Goal: Task Accomplishment & Management: Use online tool/utility

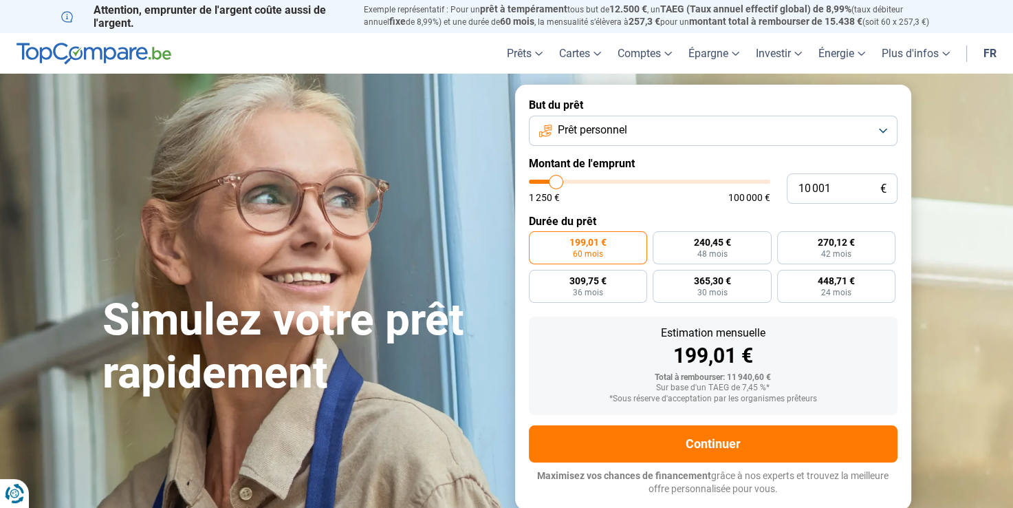
type input "10 750"
type input "10750"
type input "12 250"
type input "12250"
type input "15 000"
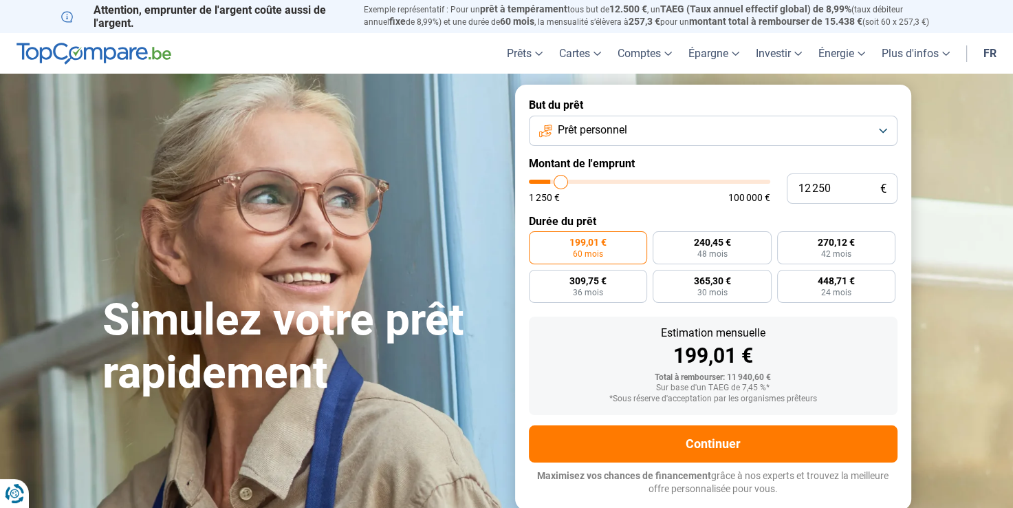
type input "15000"
type input "18 750"
type input "18750"
type input "21 000"
type input "21000"
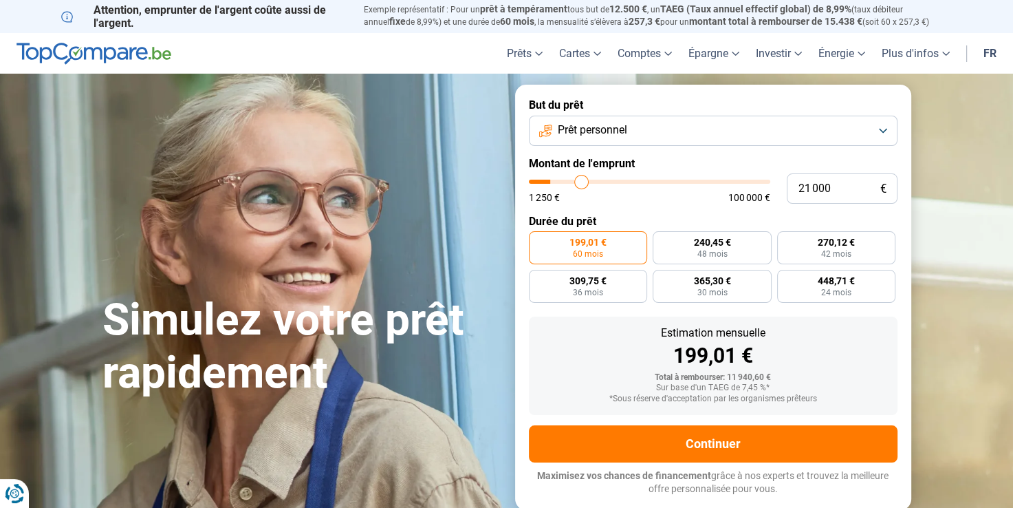
type input "22 500"
type input "22500"
type input "24 250"
type input "24250"
type input "25 750"
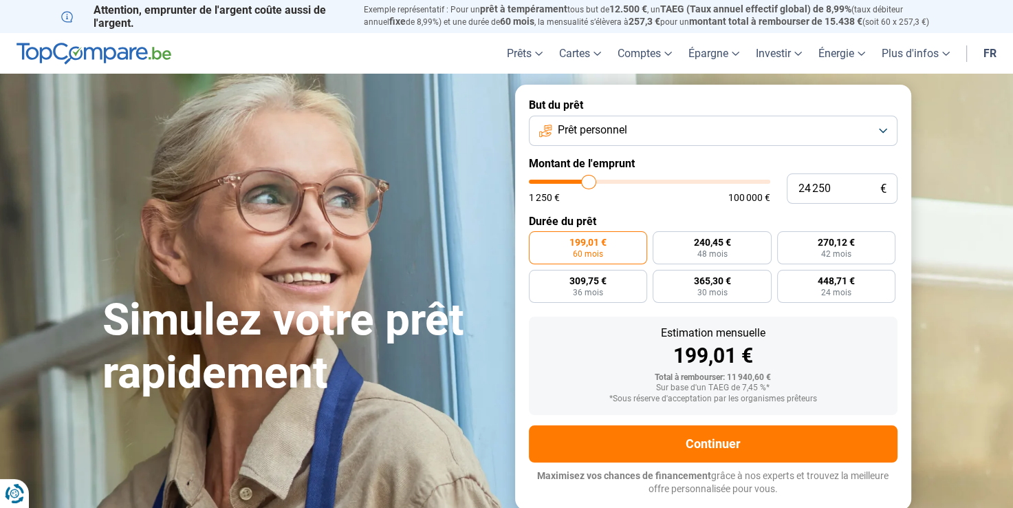
type input "25750"
type input "27 500"
type input "27500"
type input "28 750"
type input "28750"
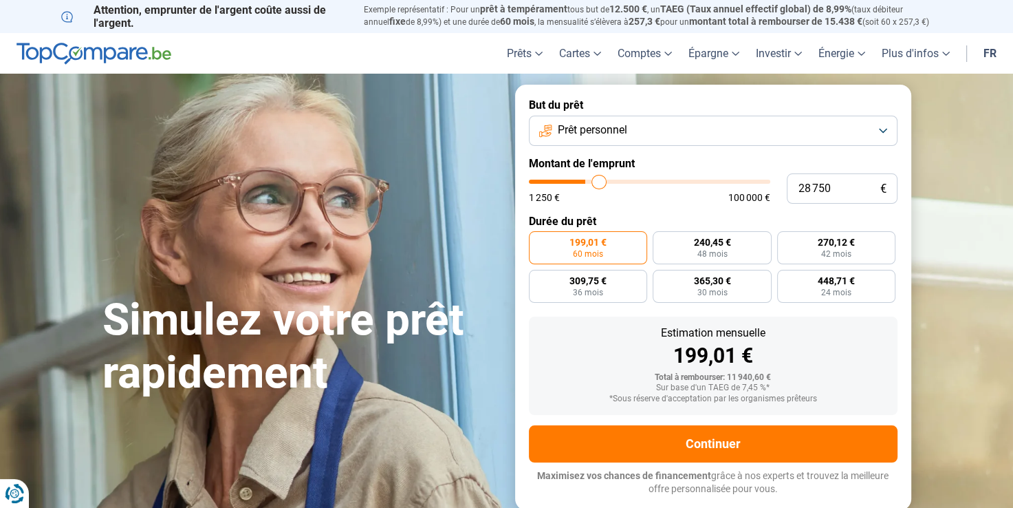
type input "29 750"
type input "29750"
type input "31 750"
type input "31750"
type input "34 250"
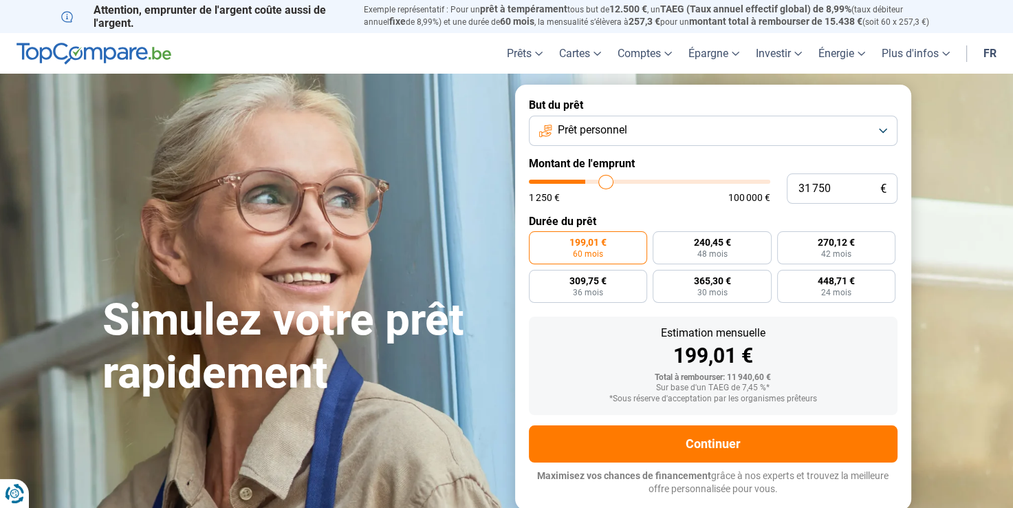
type input "34250"
type input "36 000"
type input "36000"
type input "38 500"
type input "38500"
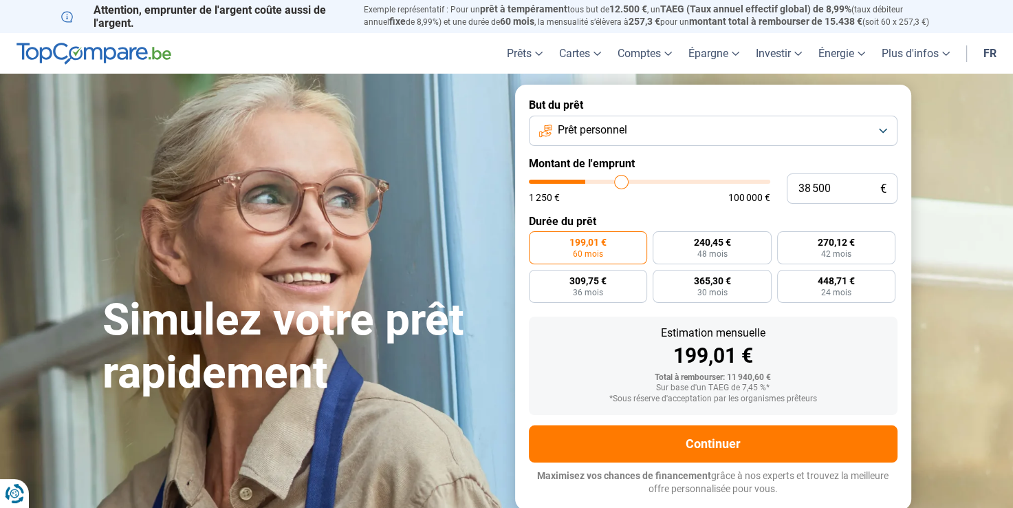
type input "41 250"
type input "41250"
type input "44 000"
type input "44000"
type input "46 000"
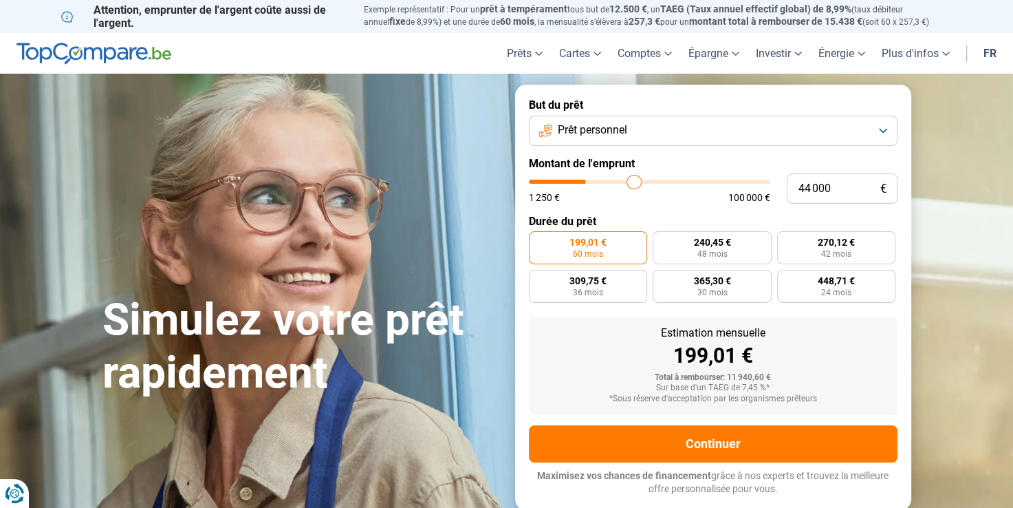
type input "46000"
type input "47 000"
type input "47000"
type input "49 250"
type input "49250"
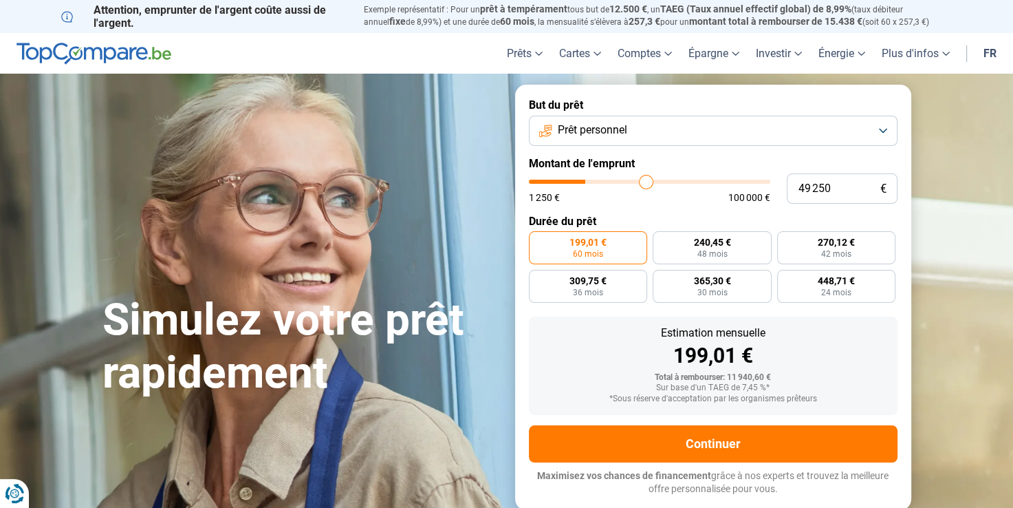
type input "50 750"
type input "50750"
type input "52 500"
type input "52500"
type input "54 500"
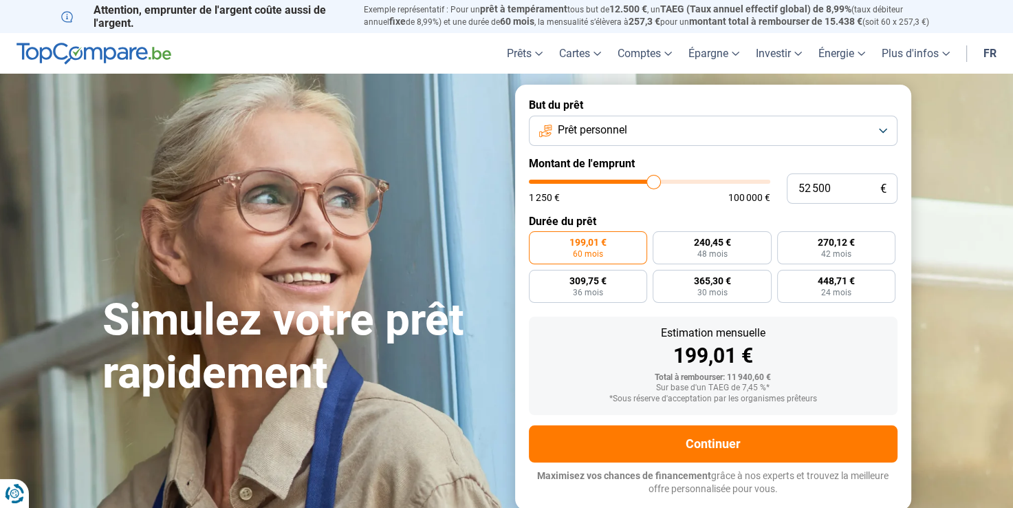
type input "54500"
type input "57 500"
type input "57500"
type input "60 250"
type input "60250"
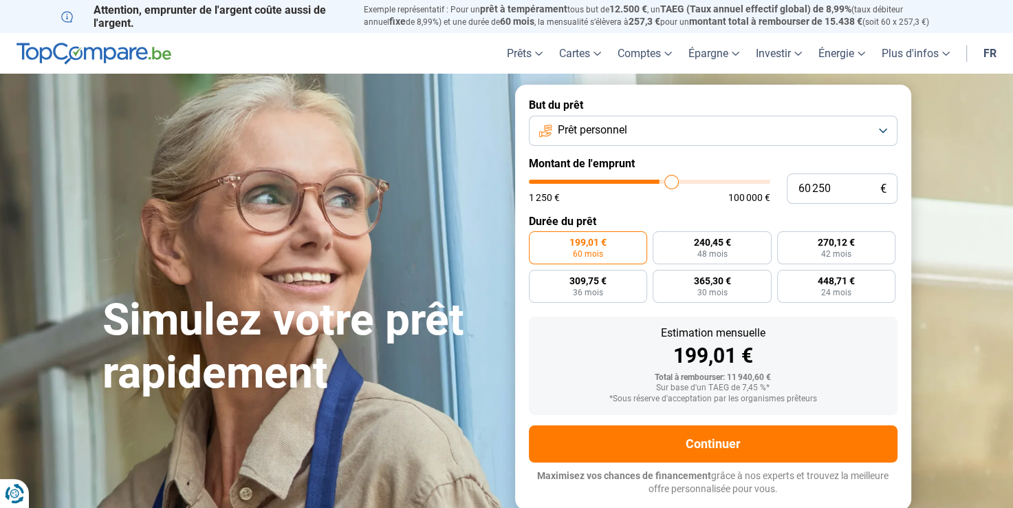
type input "62 500"
type input "62500"
type input "64 250"
type input "64250"
type input "67 000"
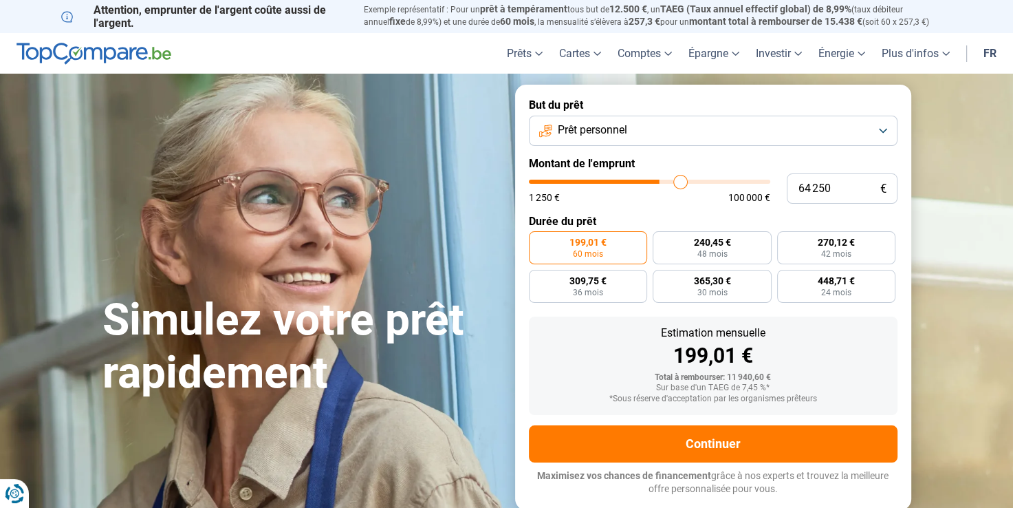
type input "67000"
type input "69 250"
type input "69250"
type input "70 250"
type input "70250"
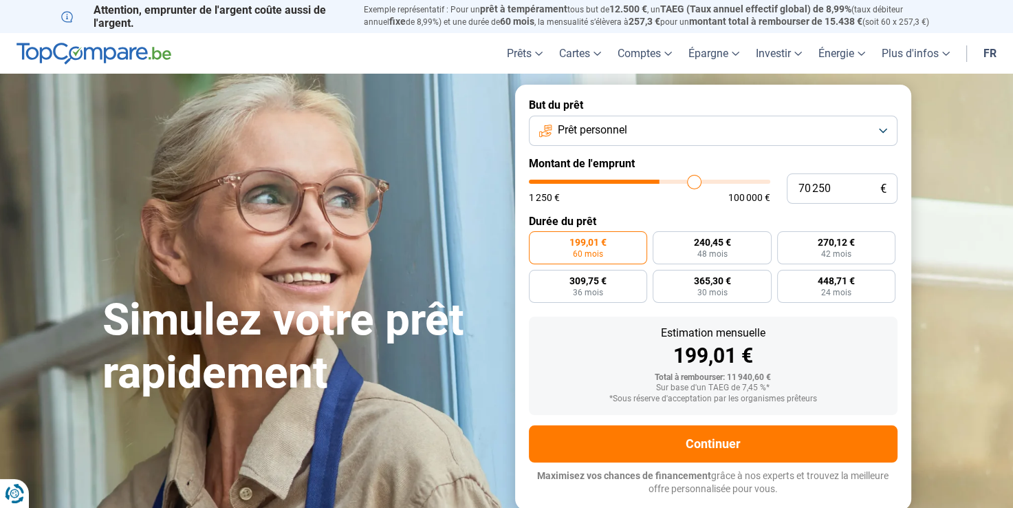
type input "71 500"
type input "71500"
type input "72 000"
type input "72000"
type input "72 250"
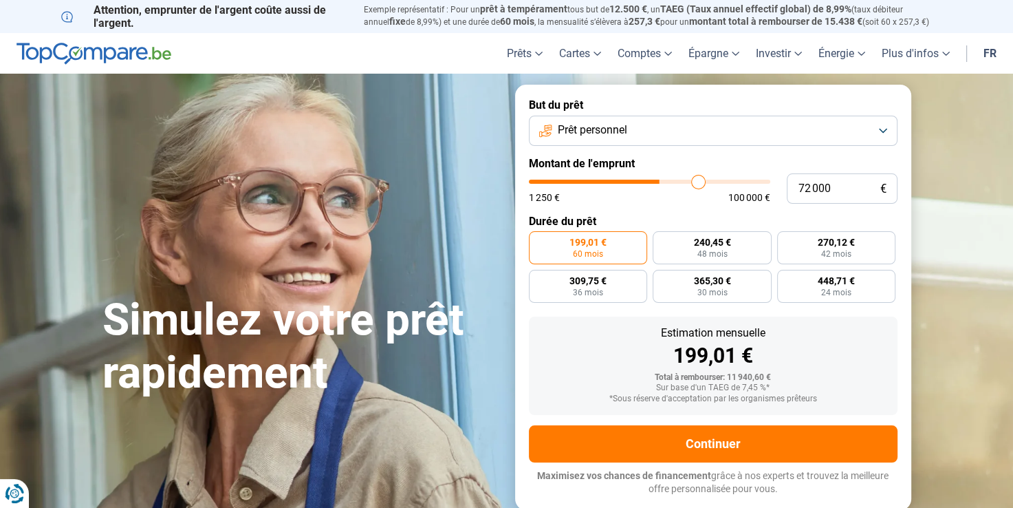
type input "72250"
type input "72 750"
type input "72750"
type input "73 250"
type input "73250"
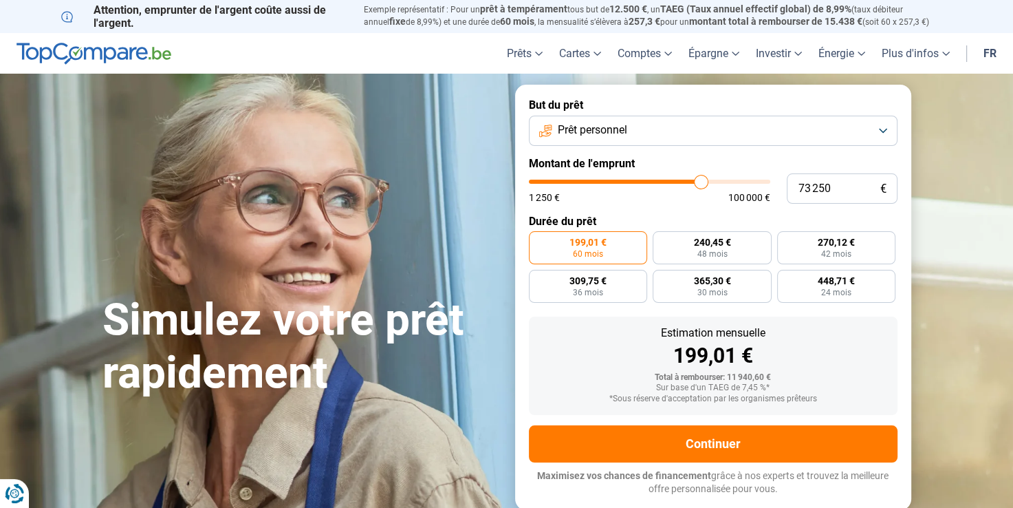
type input "73 750"
type input "73750"
type input "74 750"
type input "74750"
type input "76 000"
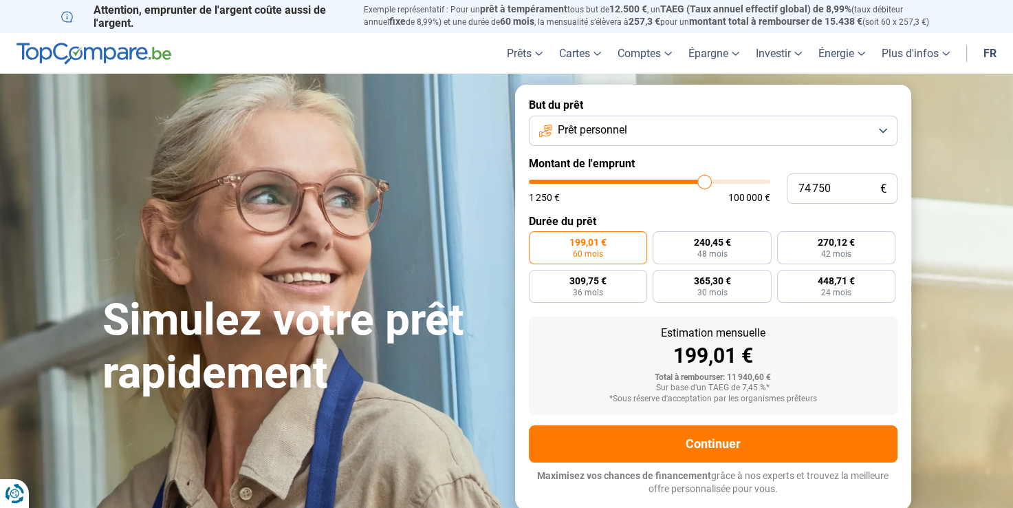
type input "76000"
type input "76 500"
type input "76500"
type input "77 000"
type input "77000"
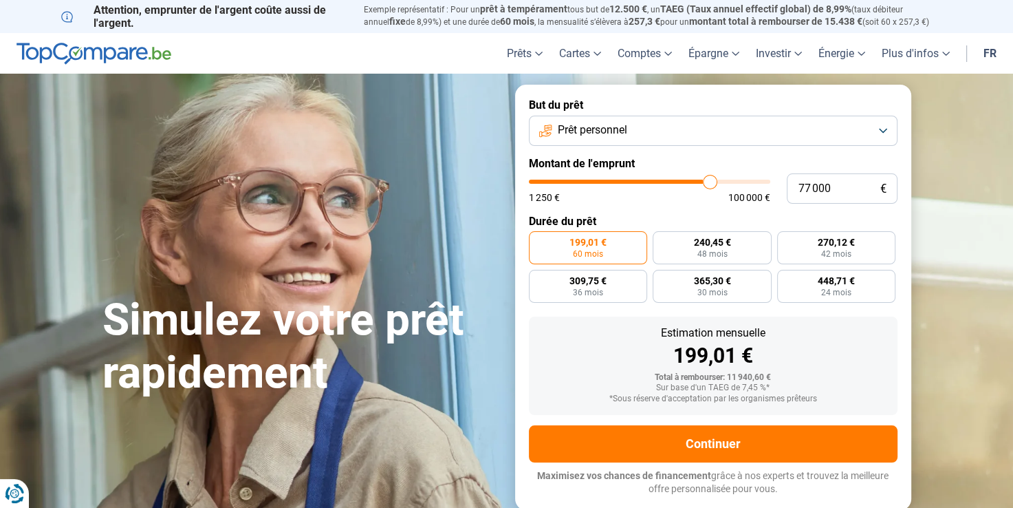
type input "77 250"
type input "77250"
type input "77 500"
type input "77500"
type input "77 750"
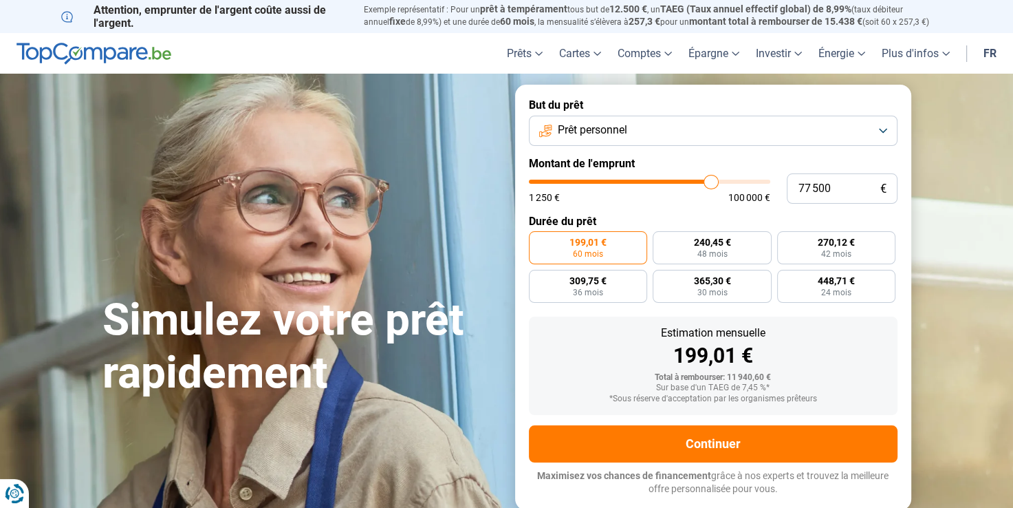
type input "77750"
type input "78 000"
type input "78000"
type input "78 250"
type input "78250"
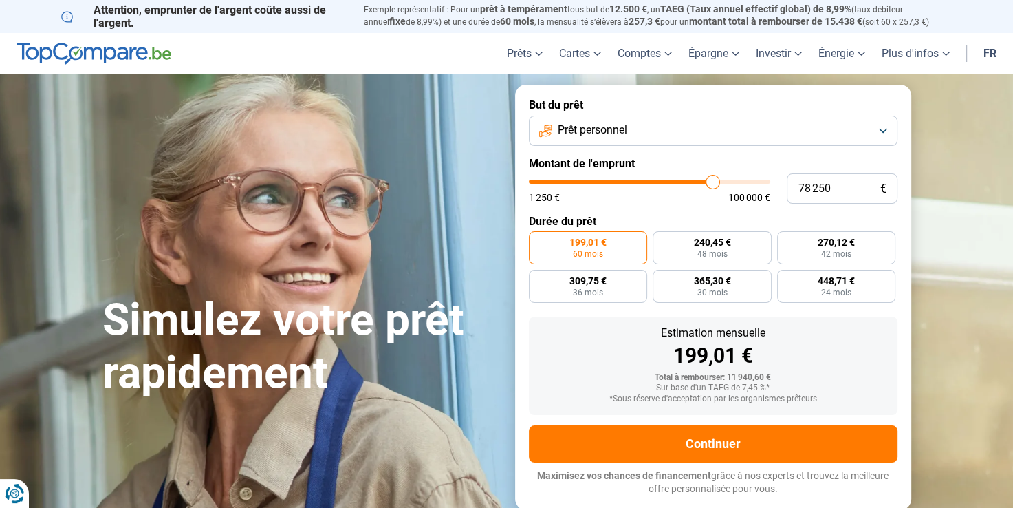
type input "78 500"
type input "78500"
type input "78 750"
type input "78750"
type input "79 000"
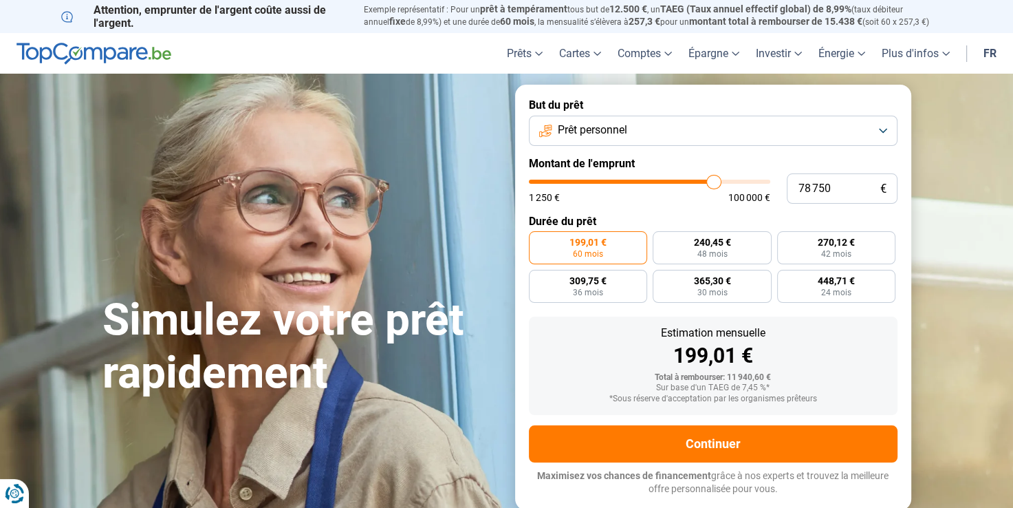
type input "79000"
type input "79 500"
type input "79500"
type input "79 750"
type input "79750"
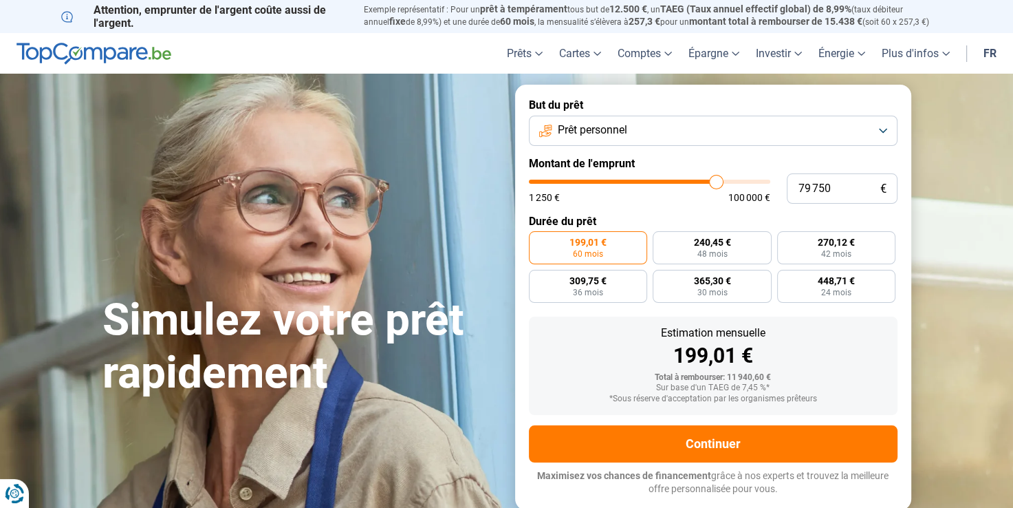
type input "80 000"
type input "80000"
type input "80 250"
type input "80250"
type input "80 500"
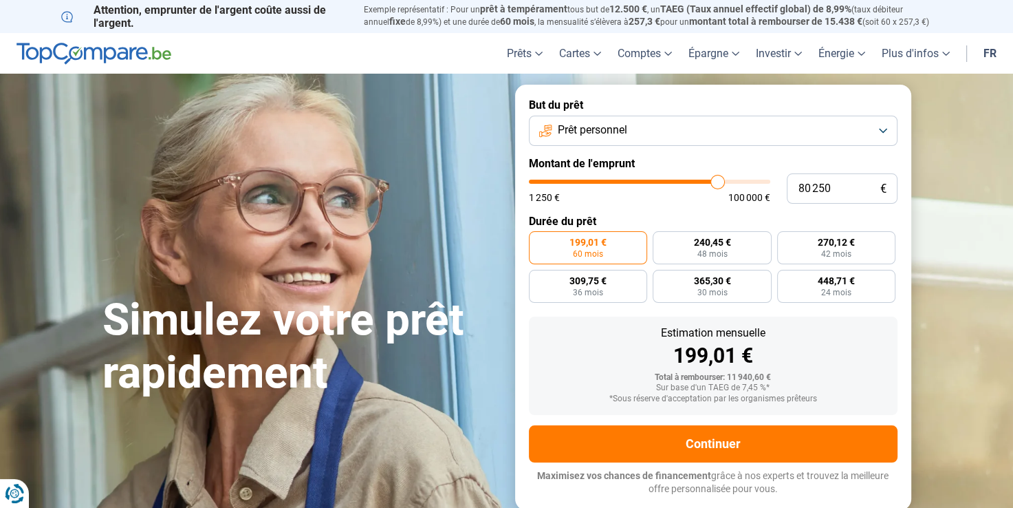
type input "80500"
type input "80 750"
type input "80750"
type input "81 250"
type input "81250"
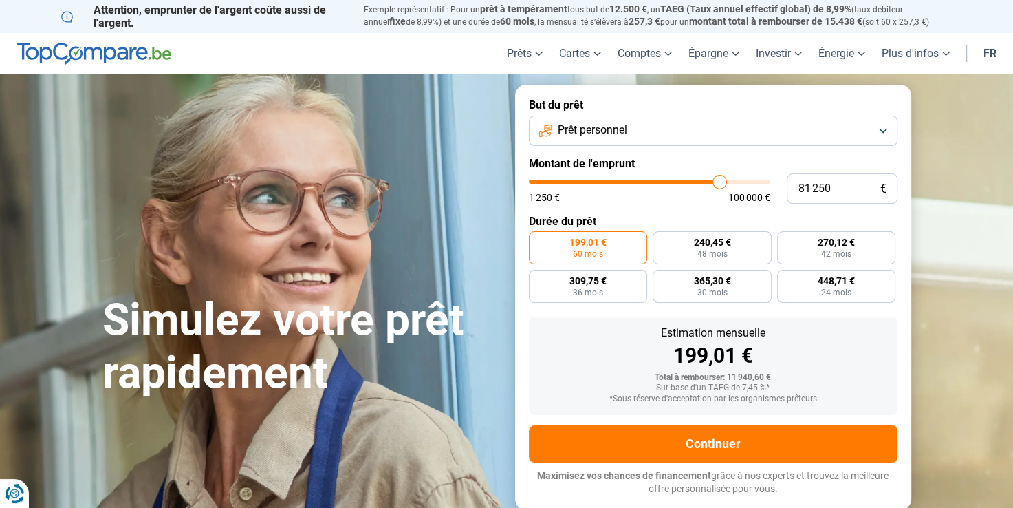
type input "81 500"
type input "81500"
type input "81 750"
type input "81750"
type input "82 000"
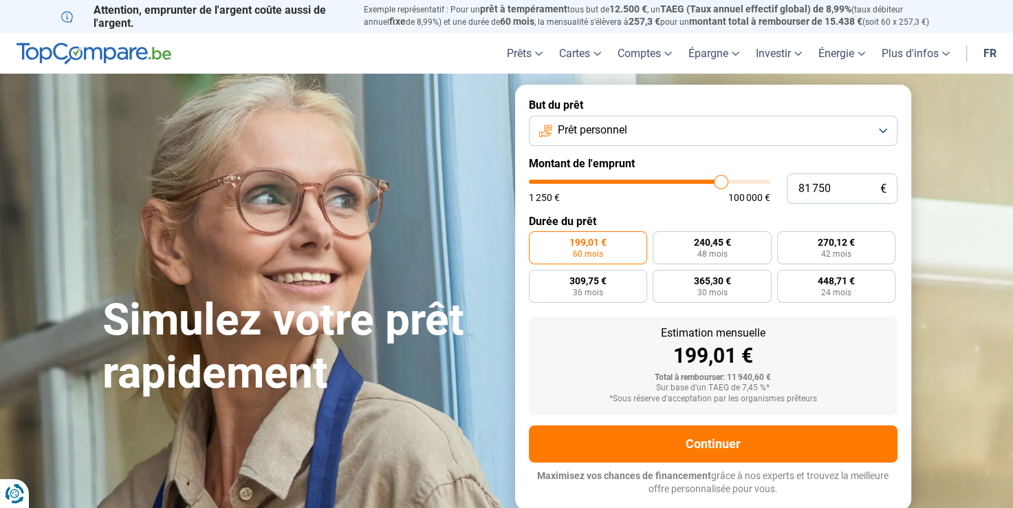
type input "82000"
type input "82 250"
type input "82250"
type input "82 500"
type input "82500"
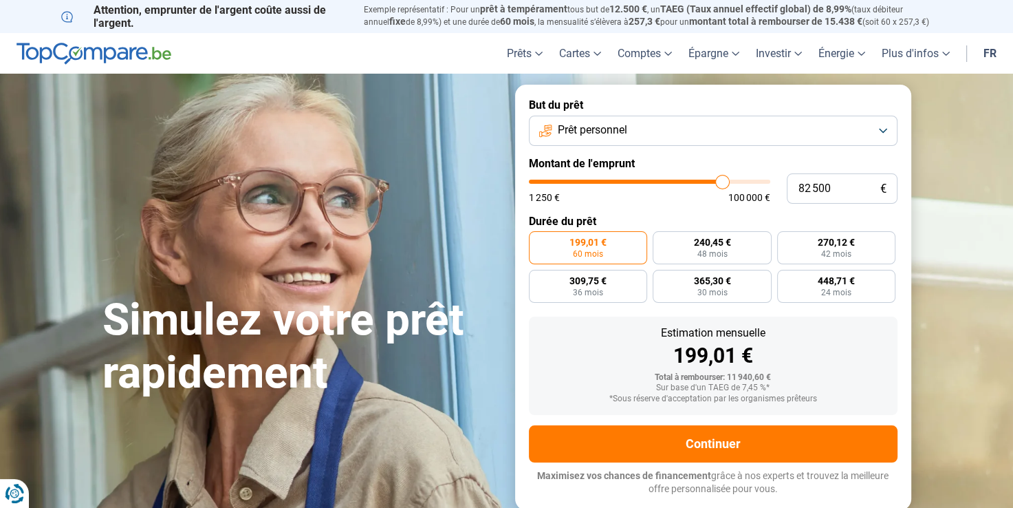
type input "82 250"
type input "82250"
type input "82 000"
type input "82000"
type input "81 750"
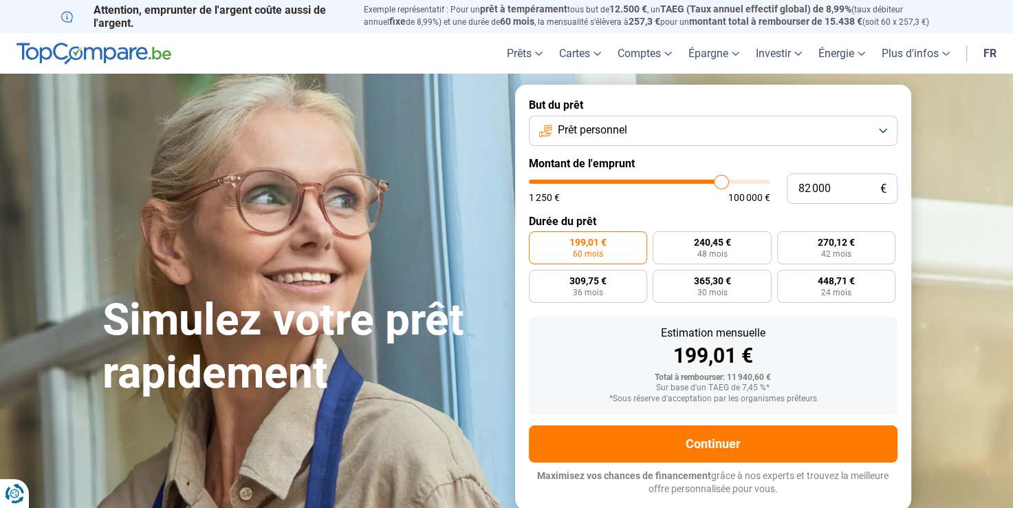
type input "81750"
type input "81 500"
type input "81500"
type input "81 000"
type input "81000"
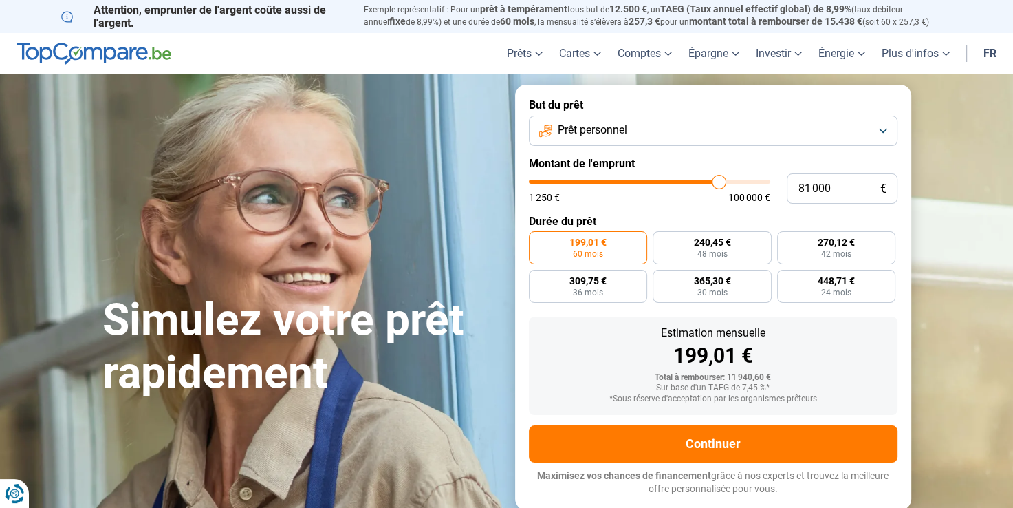
type input "80 750"
type input "80750"
type input "80 500"
type input "80500"
type input "80 250"
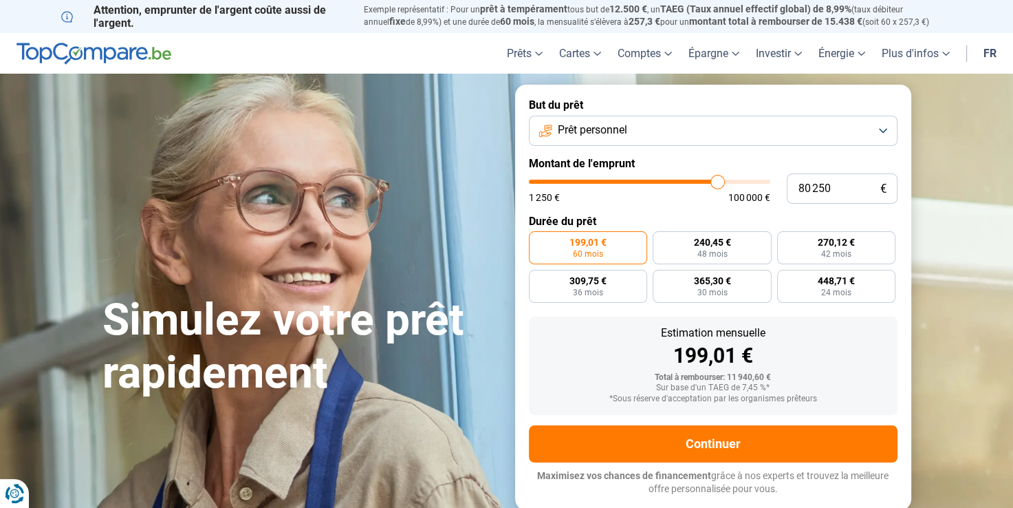
drag, startPoint x: 556, startPoint y: 186, endPoint x: 717, endPoint y: 190, distance: 161.0
type input "80250"
click at [717, 184] on input "range" at bounding box center [649, 182] width 241 height 4
radio input "false"
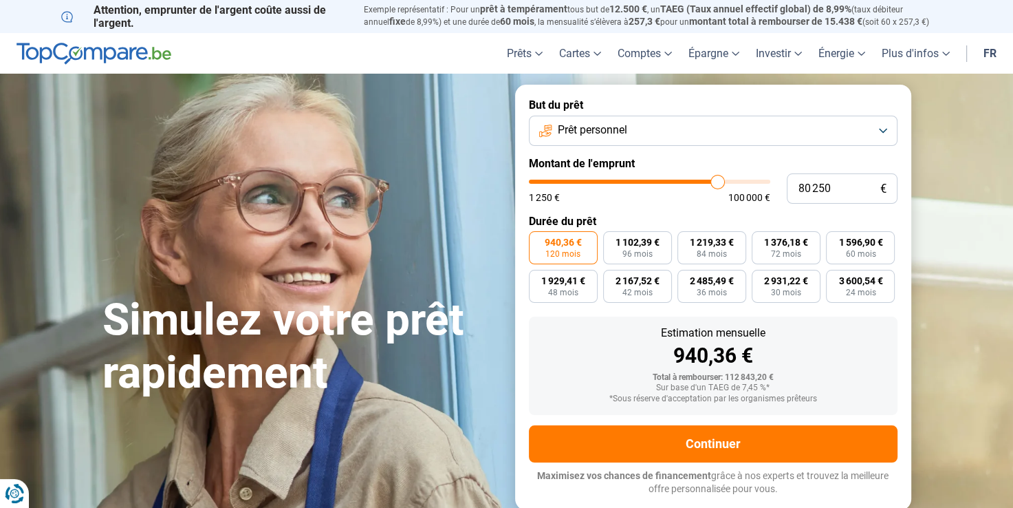
type input "80 750"
type input "80750"
type input "80 500"
type input "80500"
type input "80 250"
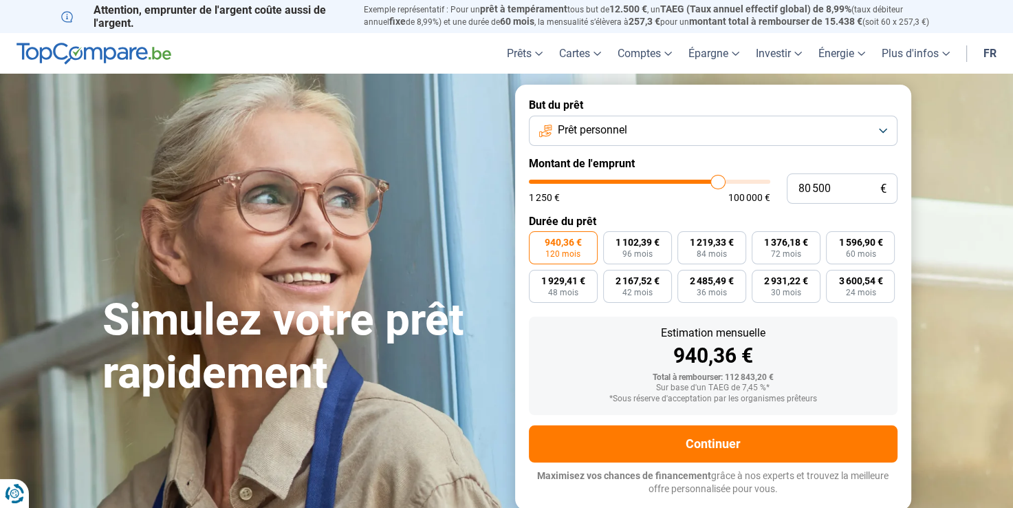
type input "80250"
type input "80 000"
type input "80000"
type input "79 750"
type input "79750"
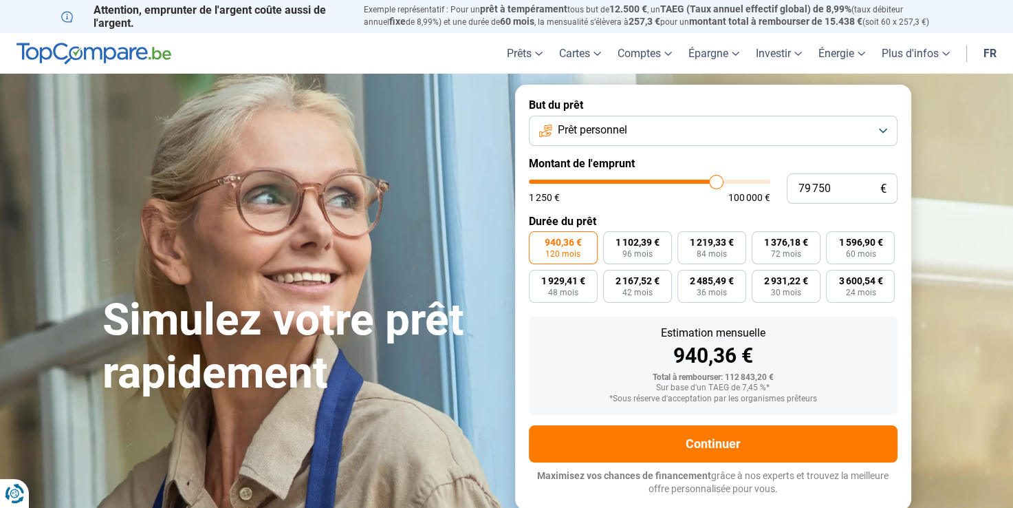
type input "79 500"
type input "79500"
type input "79 000"
type input "79000"
type input "78 750"
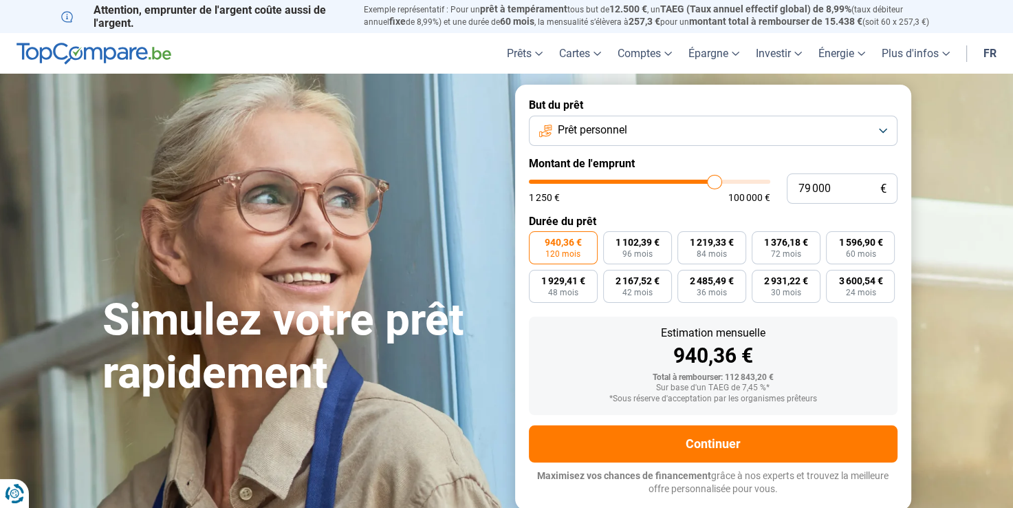
type input "78750"
type input "78 500"
type input "78500"
type input "78 250"
type input "78250"
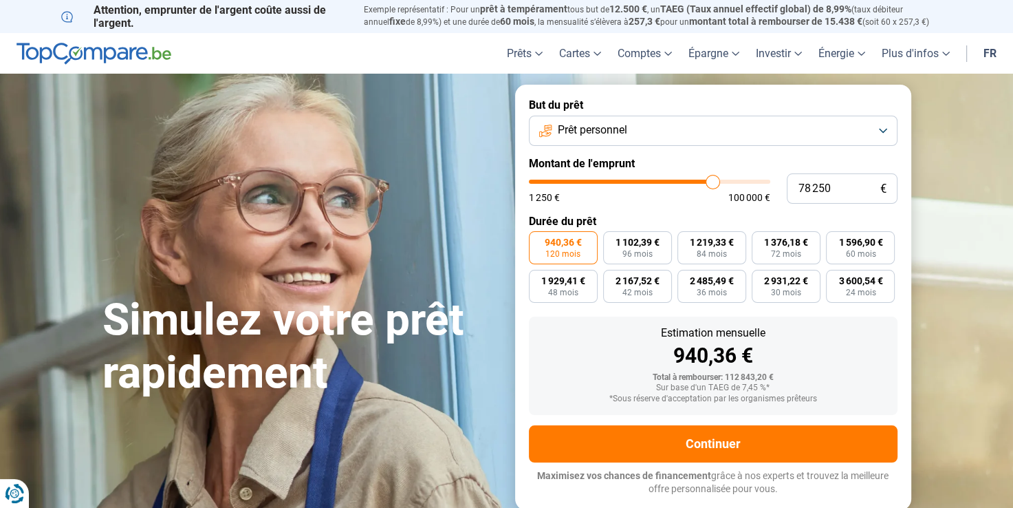
type input "78 000"
type input "78000"
click at [712, 184] on input "range" at bounding box center [649, 182] width 241 height 4
type input "77 750"
type input "77750"
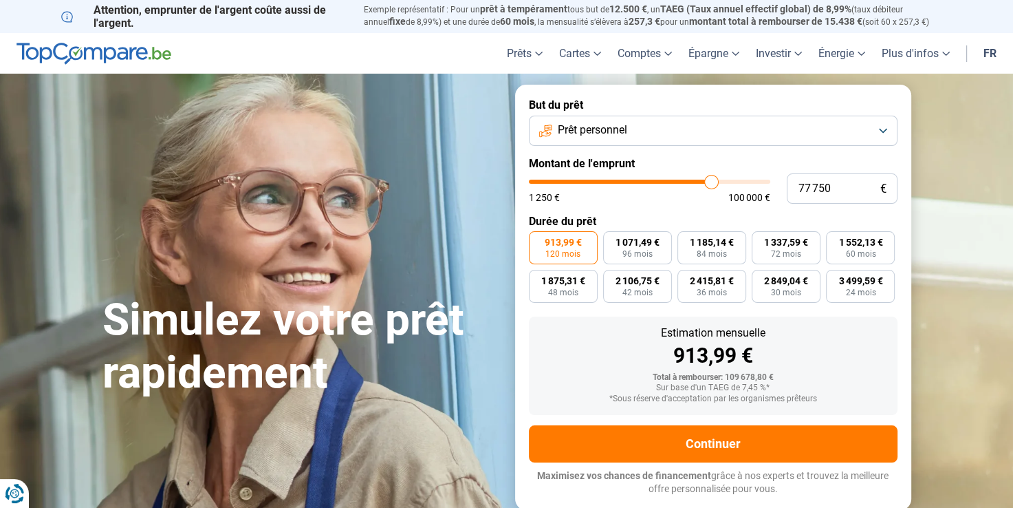
type input "77 500"
type input "77500"
type input "77 250"
type input "77250"
type input "77 000"
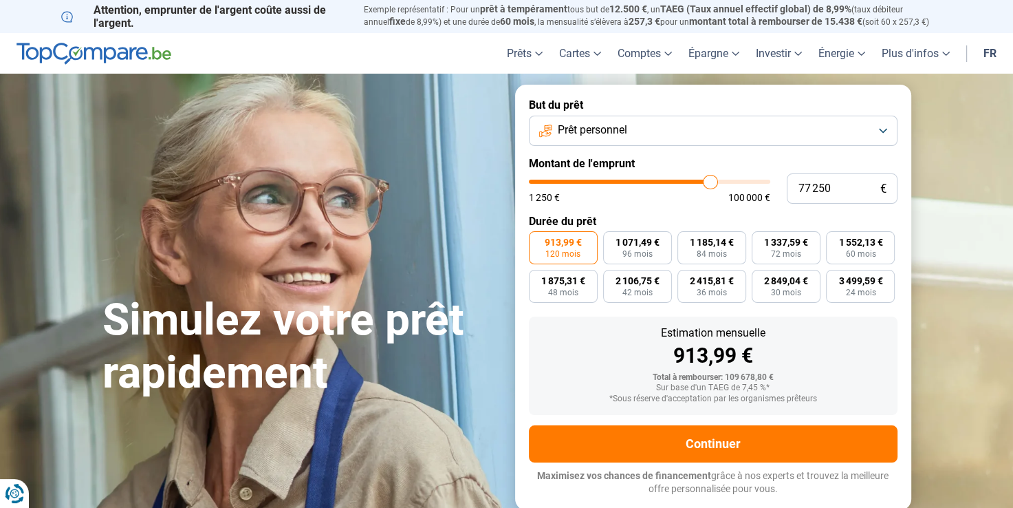
type input "77000"
type input "76 750"
type input "76750"
type input "76 250"
type input "76250"
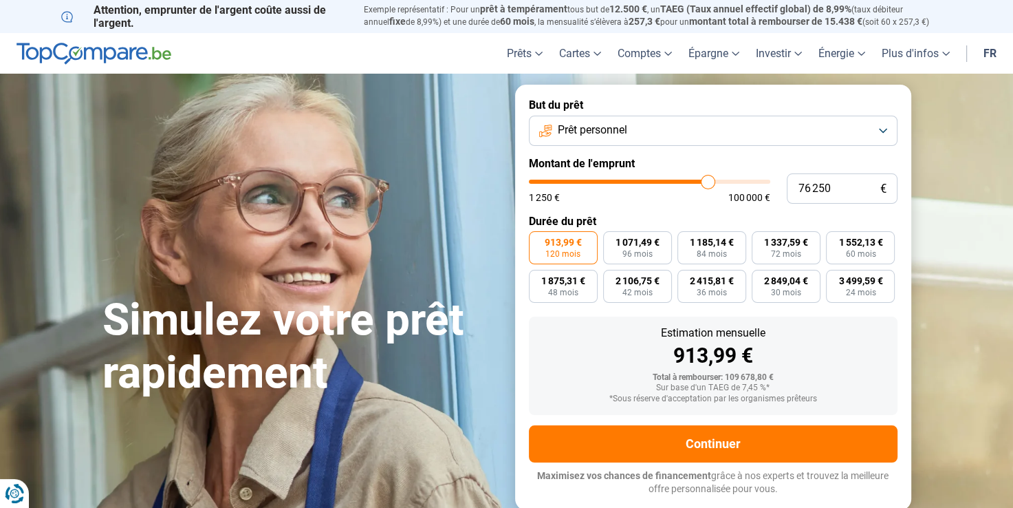
type input "76 000"
type input "76000"
type input "75 750"
type input "75750"
type input "75 500"
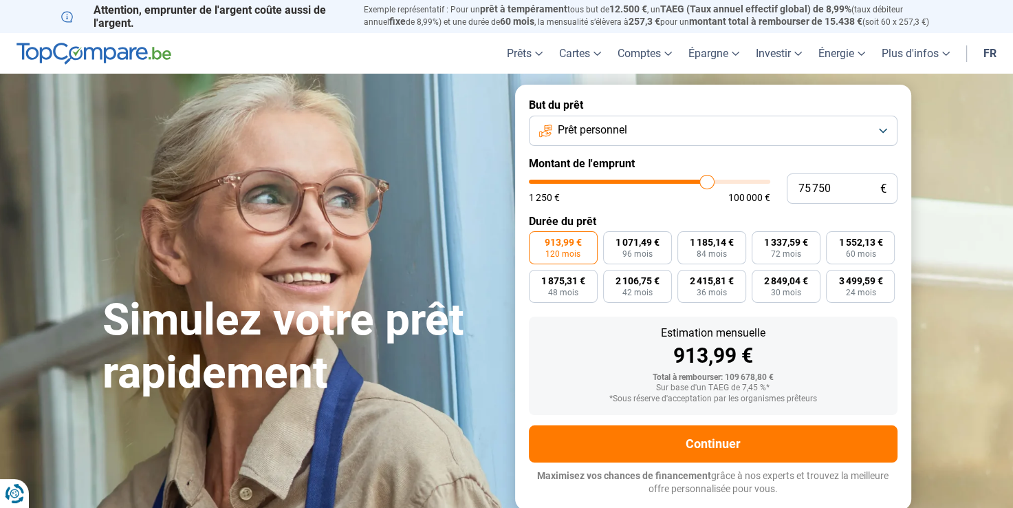
type input "75500"
type input "75 250"
type input "75250"
type input "74 750"
type input "74750"
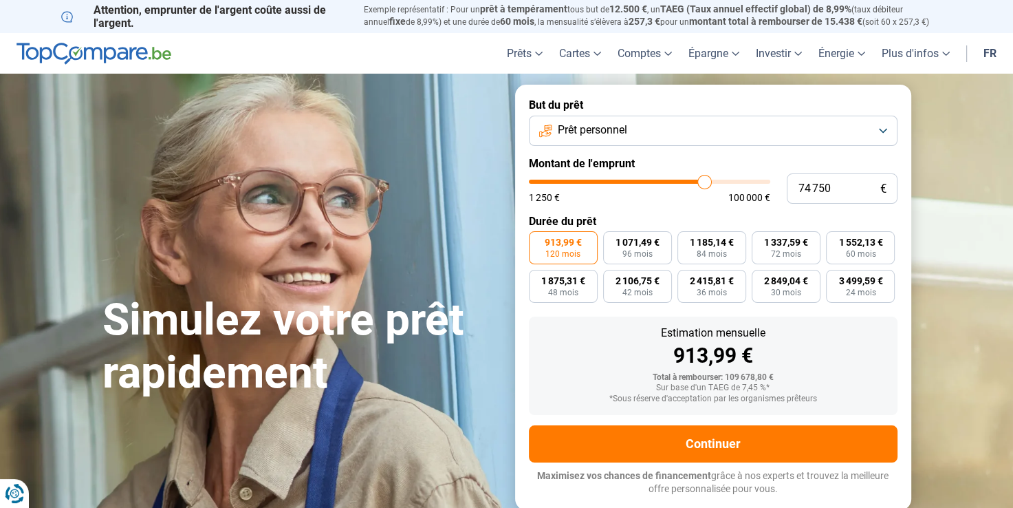
type input "74 250"
type input "74250"
type input "74 000"
type input "74000"
type input "73 500"
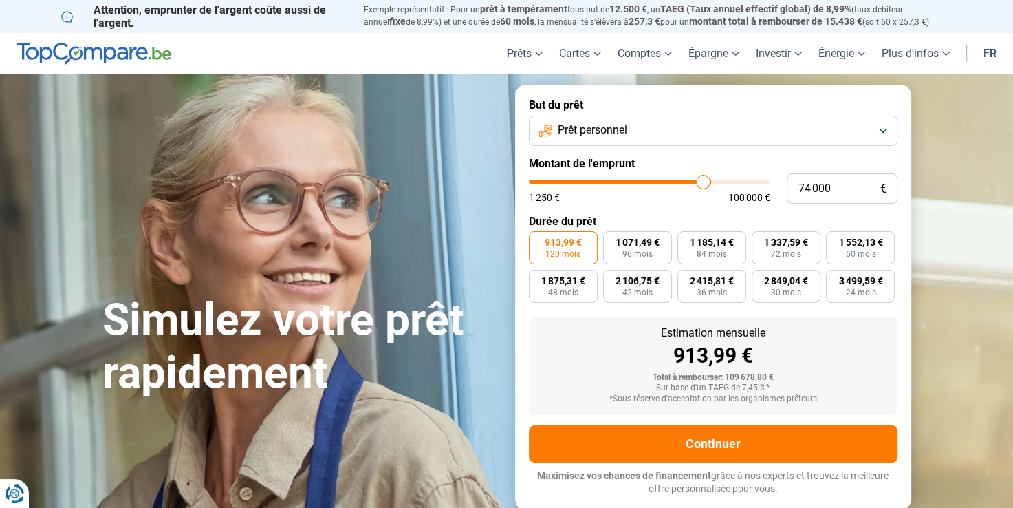
type input "73500"
type input "73 250"
type input "73250"
type input "73 000"
type input "73000"
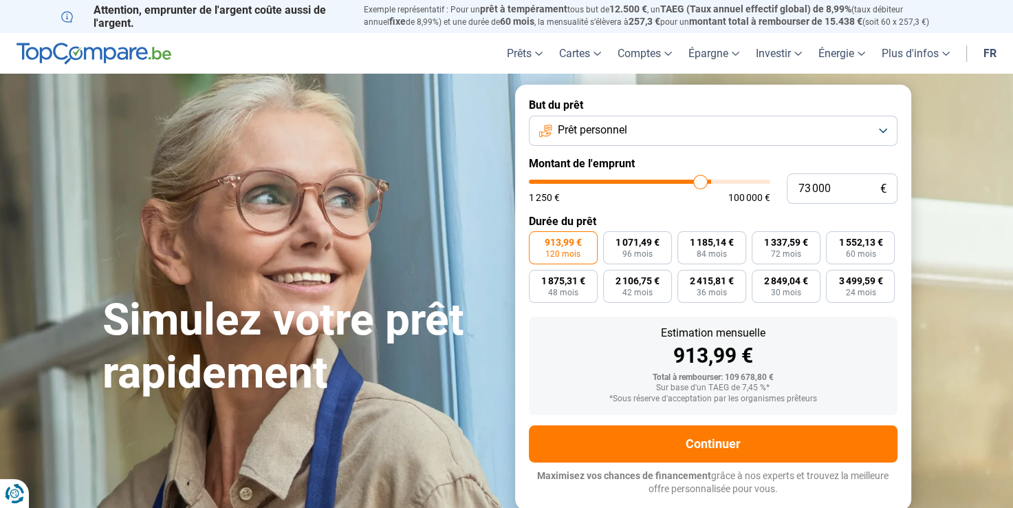
type input "72 500"
type input "72500"
type input "72 250"
type input "72250"
type input "71 750"
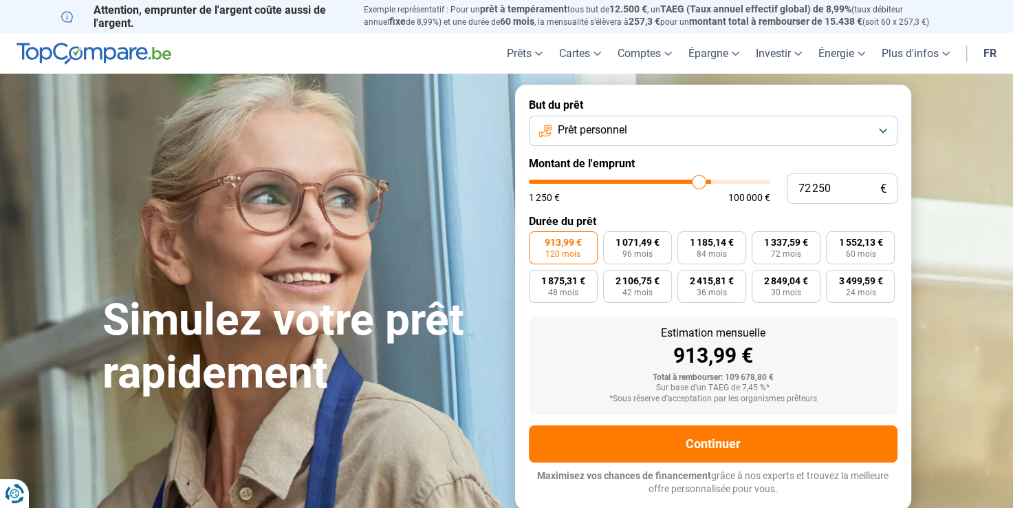
type input "71750"
type input "71 500"
type input "71500"
type input "71 000"
drag, startPoint x: 712, startPoint y: 184, endPoint x: 695, endPoint y: 185, distance: 16.5
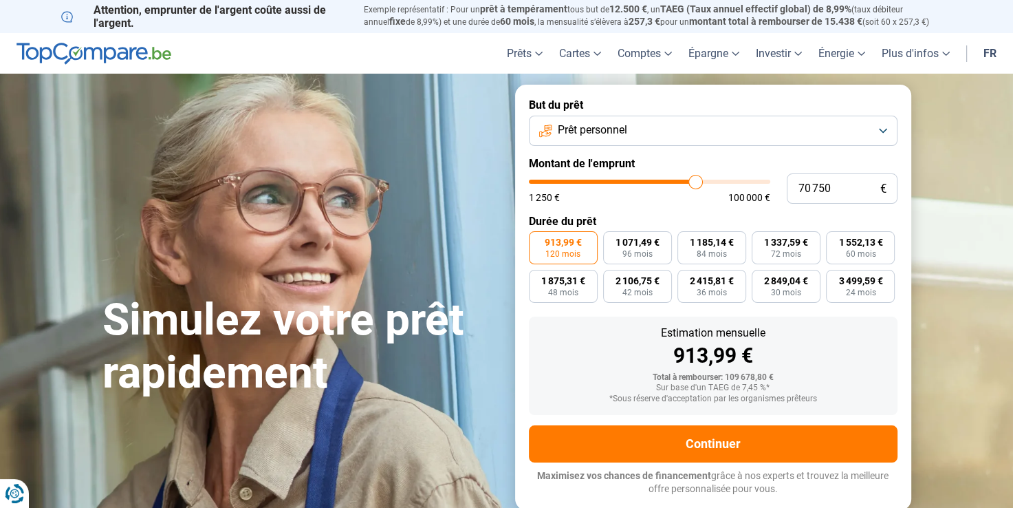
click at [695, 184] on input "range" at bounding box center [649, 182] width 241 height 4
drag, startPoint x: 695, startPoint y: 185, endPoint x: 686, endPoint y: 185, distance: 8.3
click at [686, 184] on input "range" at bounding box center [649, 182] width 241 height 4
drag, startPoint x: 686, startPoint y: 186, endPoint x: 677, endPoint y: 186, distance: 8.9
click at [677, 184] on input "range" at bounding box center [649, 182] width 241 height 4
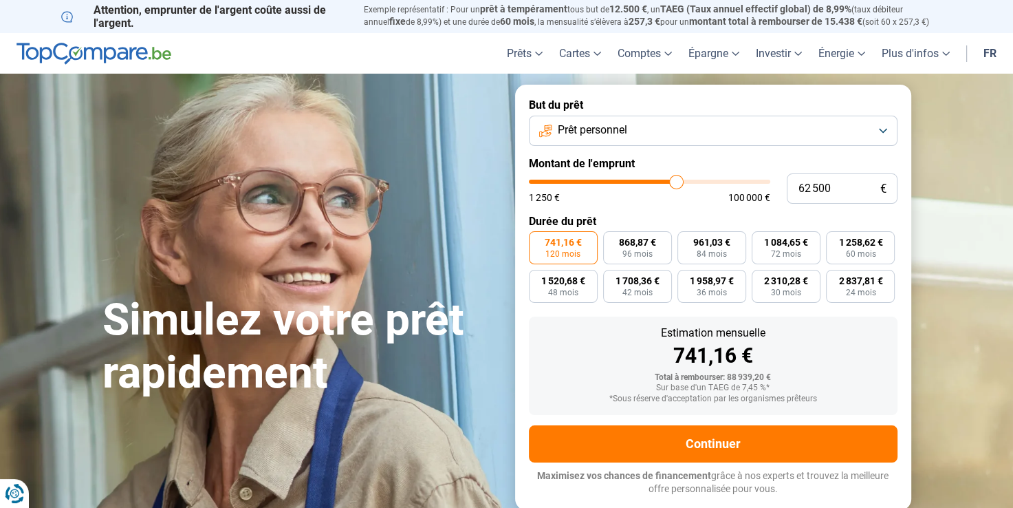
click at [676, 184] on input "range" at bounding box center [649, 182] width 241 height 4
click at [651, 103] on label "But du prêt" at bounding box center [713, 104] width 369 height 13
